Goal: Task Accomplishment & Management: Use online tool/utility

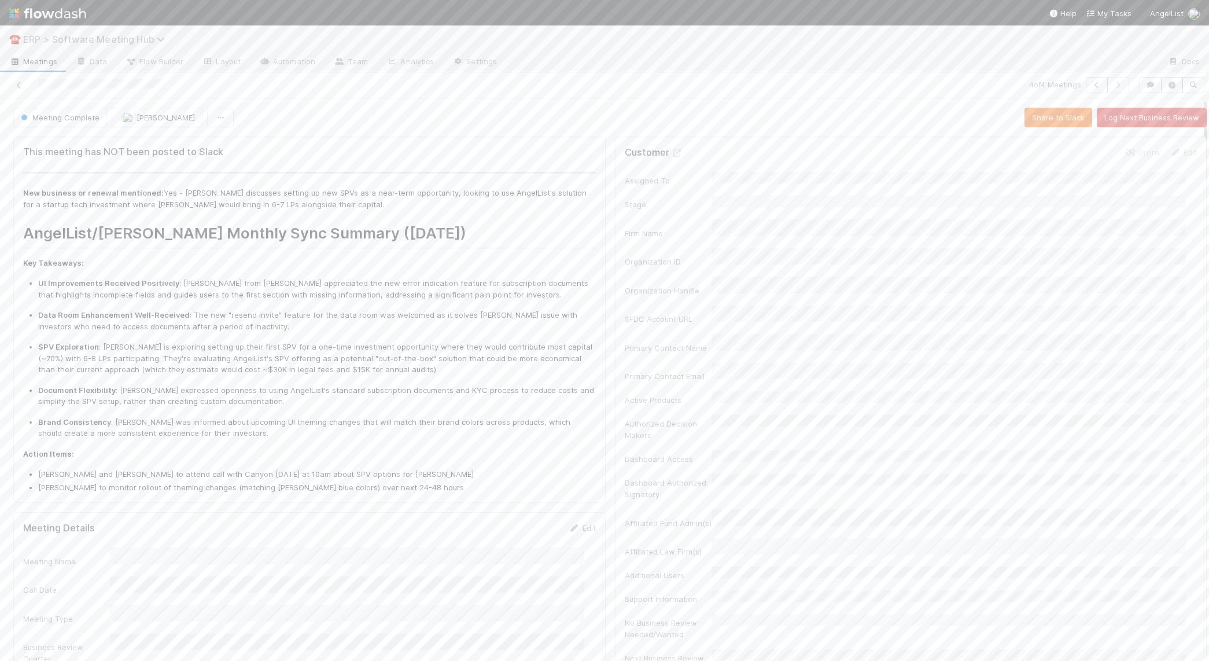
click at [59, 41] on span "ERP > Software Meeting Hub" at bounding box center [97, 40] width 148 height 12
click at [91, 137] on div "📥 ERP > Transact Tasks" at bounding box center [150, 137] width 275 height 12
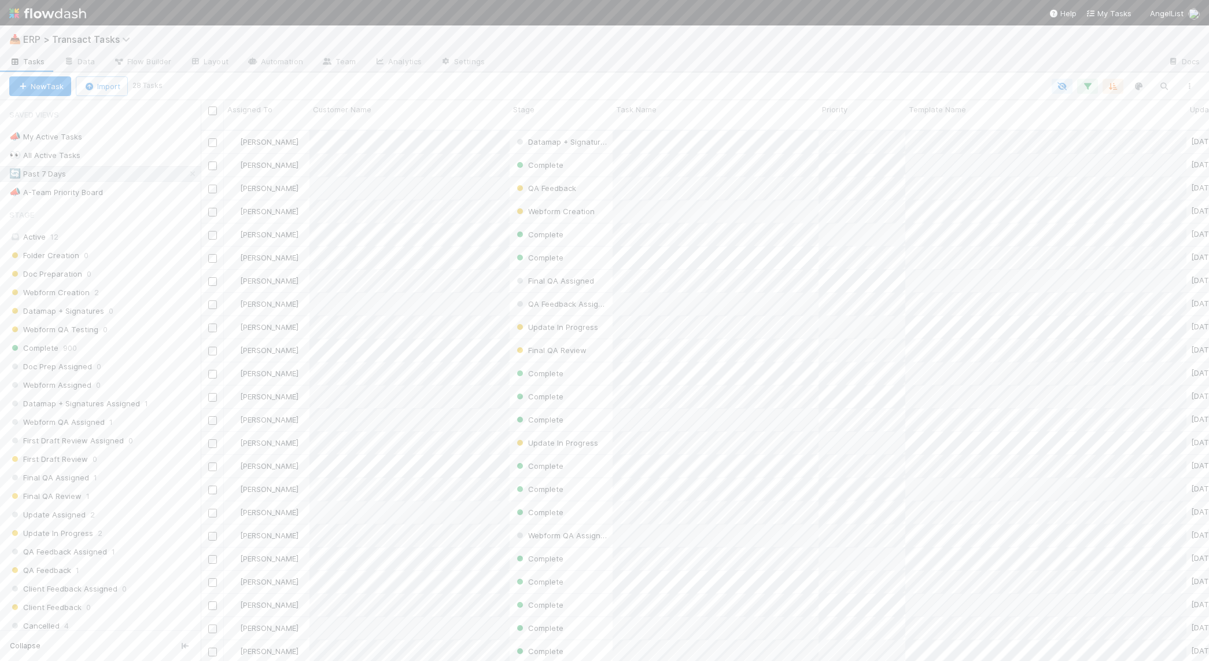
scroll to position [529, 998]
click at [302, 204] on div "[PERSON_NAME]" at bounding box center [267, 211] width 86 height 23
click at [838, 459] on div "First Draft Pending" at bounding box center [803, 471] width 131 height 25
click at [86, 36] on span "ERP > Transact Templates" at bounding box center [90, 40] width 135 height 12
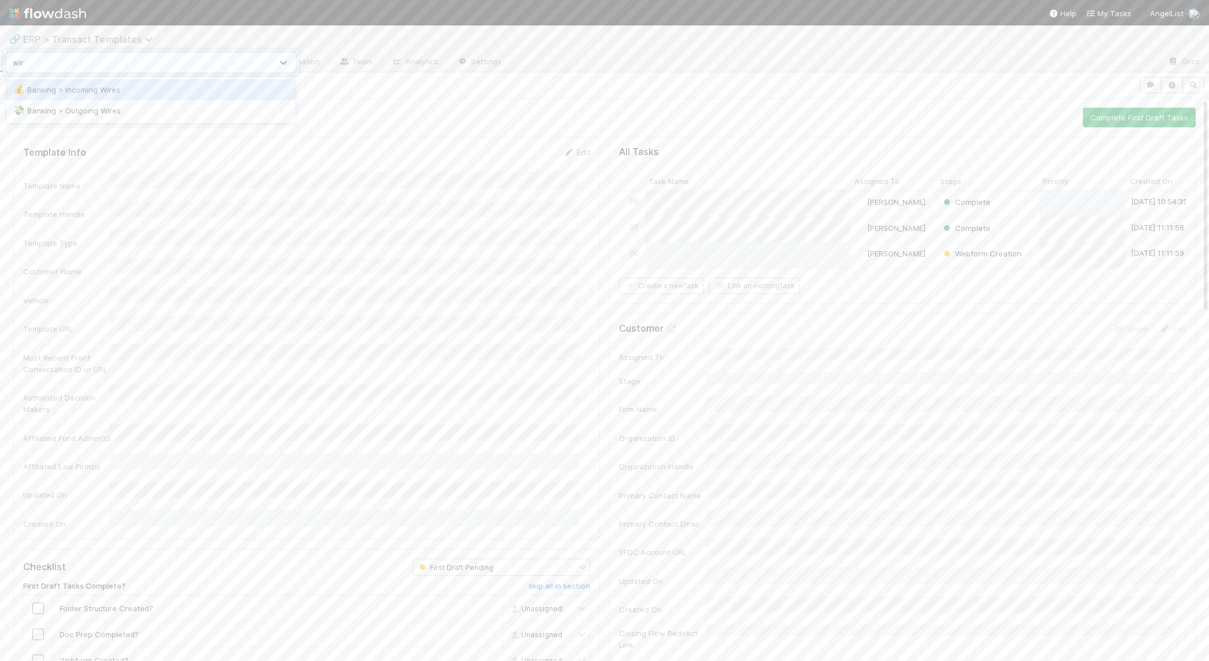
type input "wire"
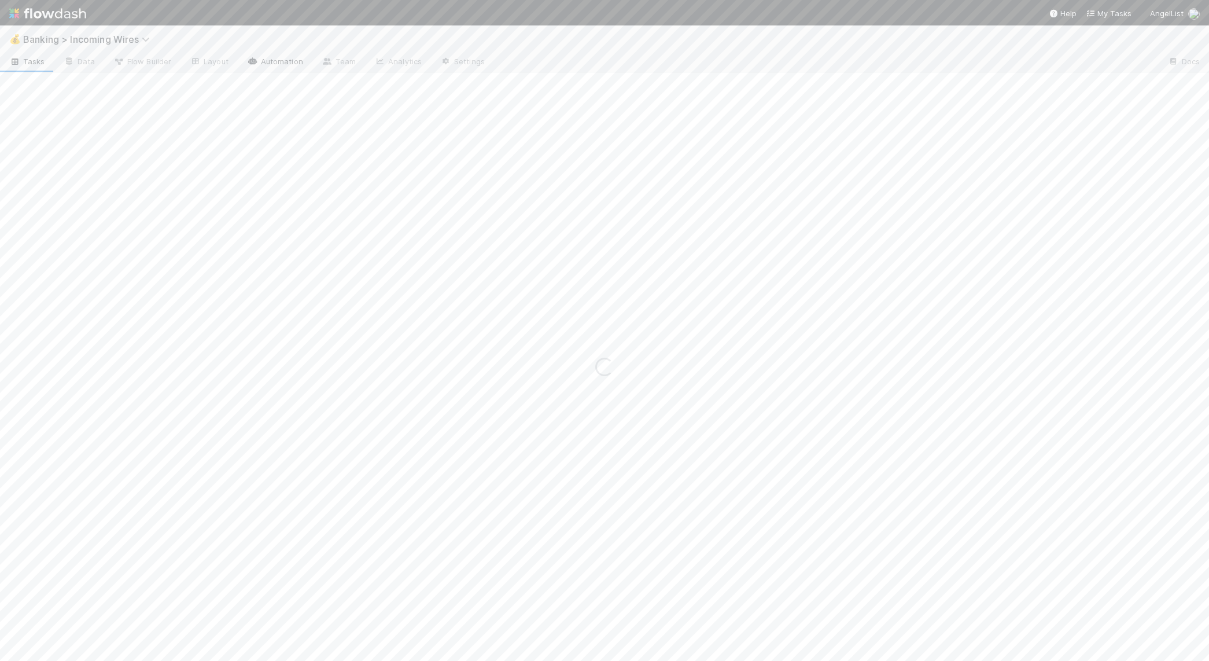
click at [279, 60] on link "Automation" at bounding box center [275, 62] width 75 height 19
click at [743, 145] on input "text" at bounding box center [824, 137] width 202 height 20
click at [748, 134] on input "ou" at bounding box center [824, 137] width 202 height 20
type input "auto"
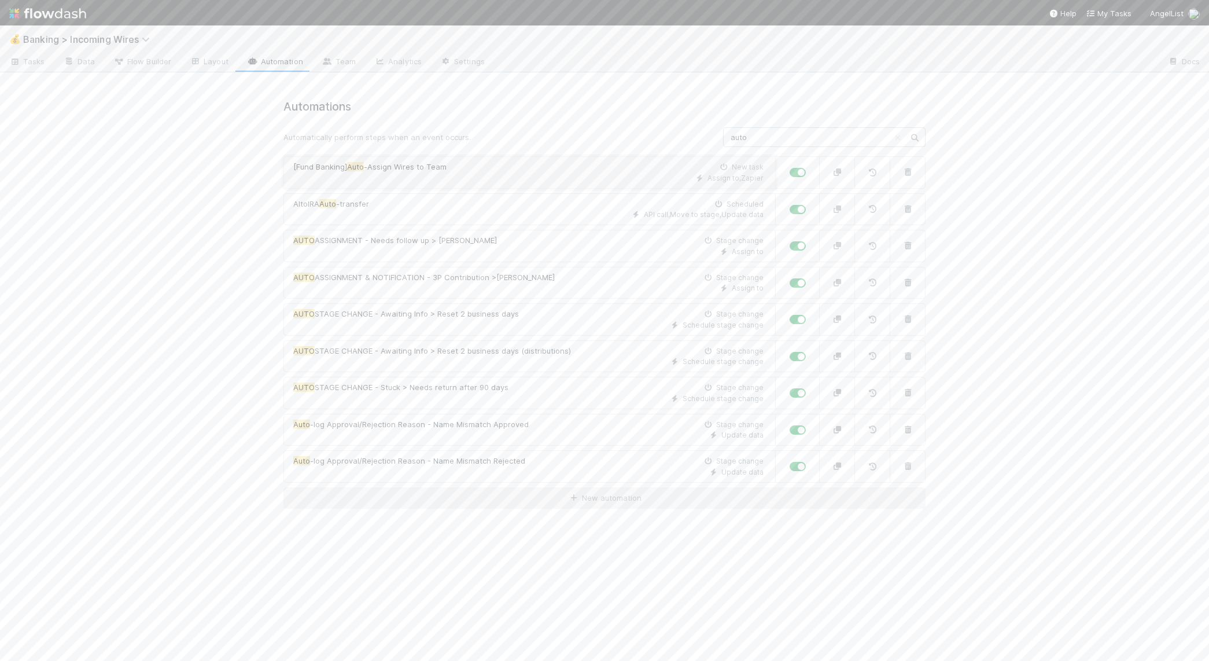
click at [525, 178] on div "Assign to , Zapier" at bounding box center [528, 178] width 470 height 10
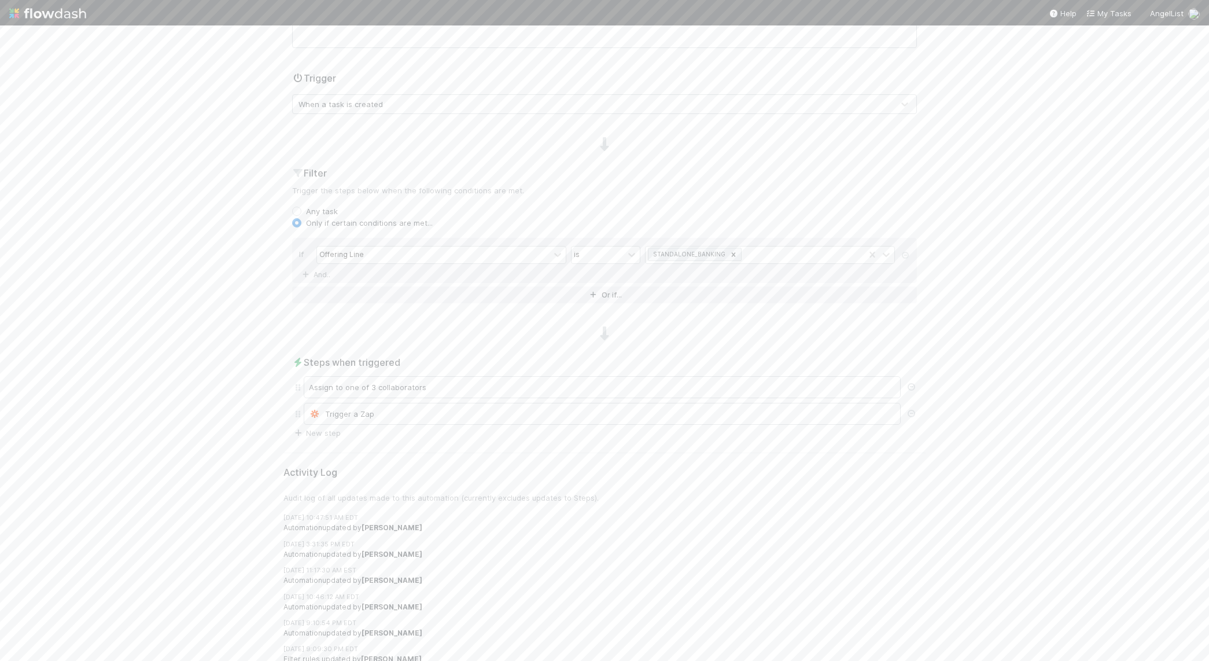
scroll to position [272, 0]
click at [449, 355] on div "Assign to one of 3 collaborators" at bounding box center [602, 351] width 597 height 22
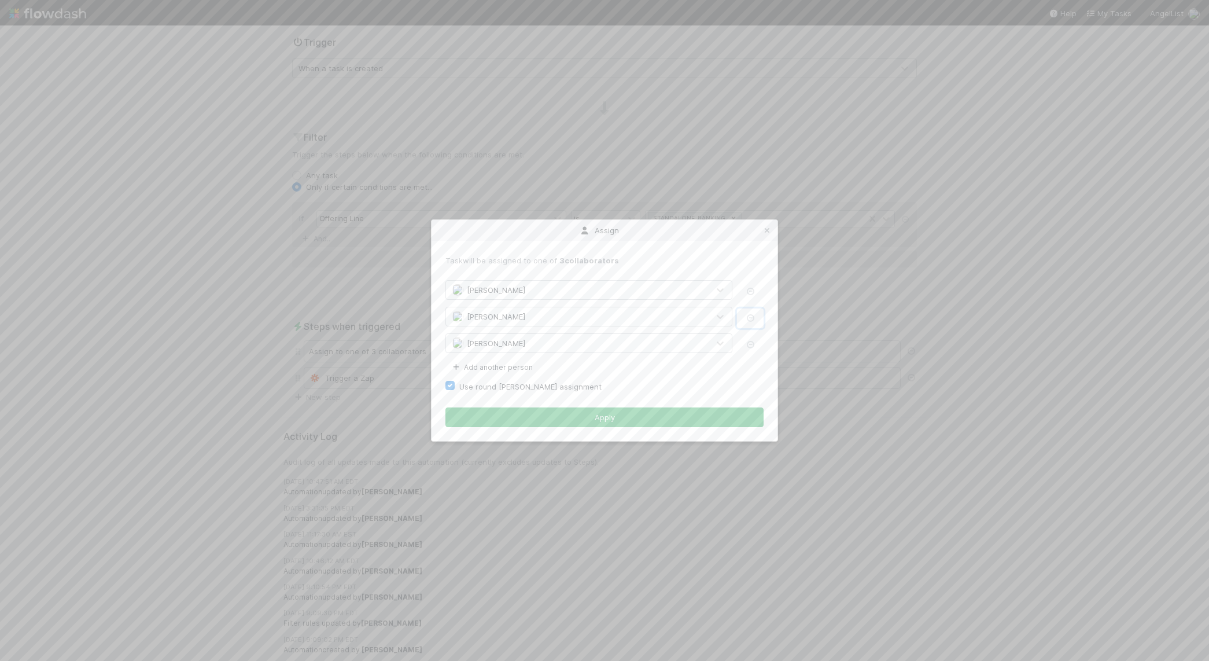
click at [748, 319] on icon "button" at bounding box center [750, 318] width 12 height 8
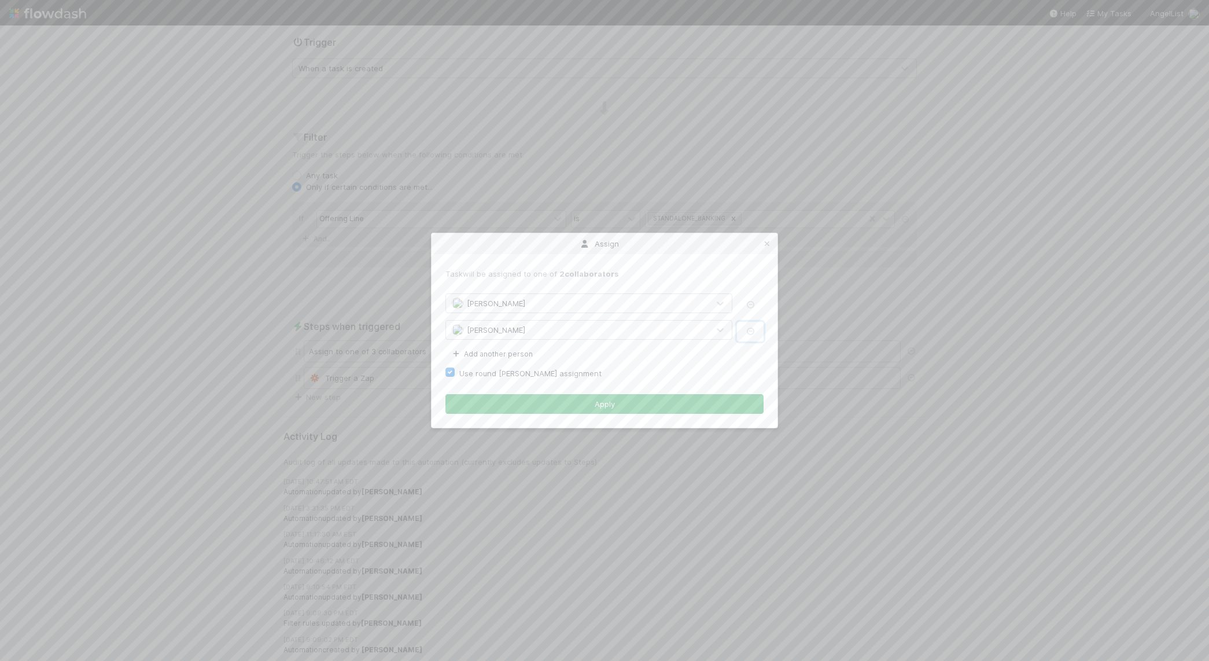
click at [751, 328] on icon "button" at bounding box center [750, 331] width 12 height 8
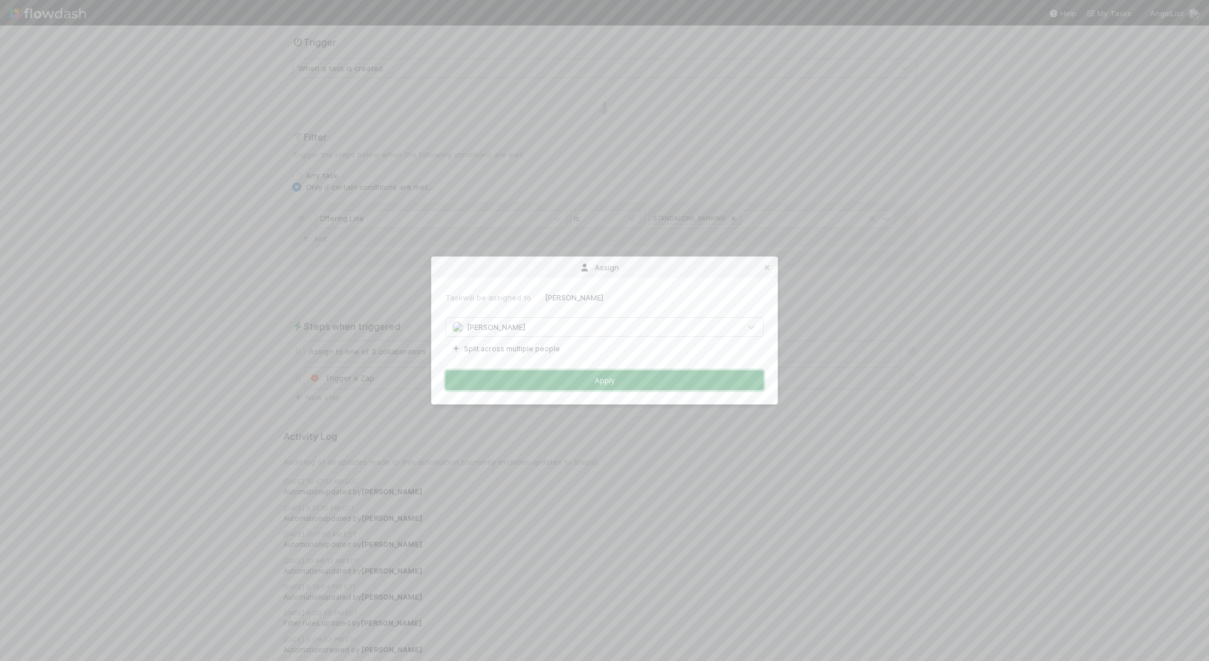
click at [636, 379] on button "Apply" at bounding box center [604, 380] width 318 height 20
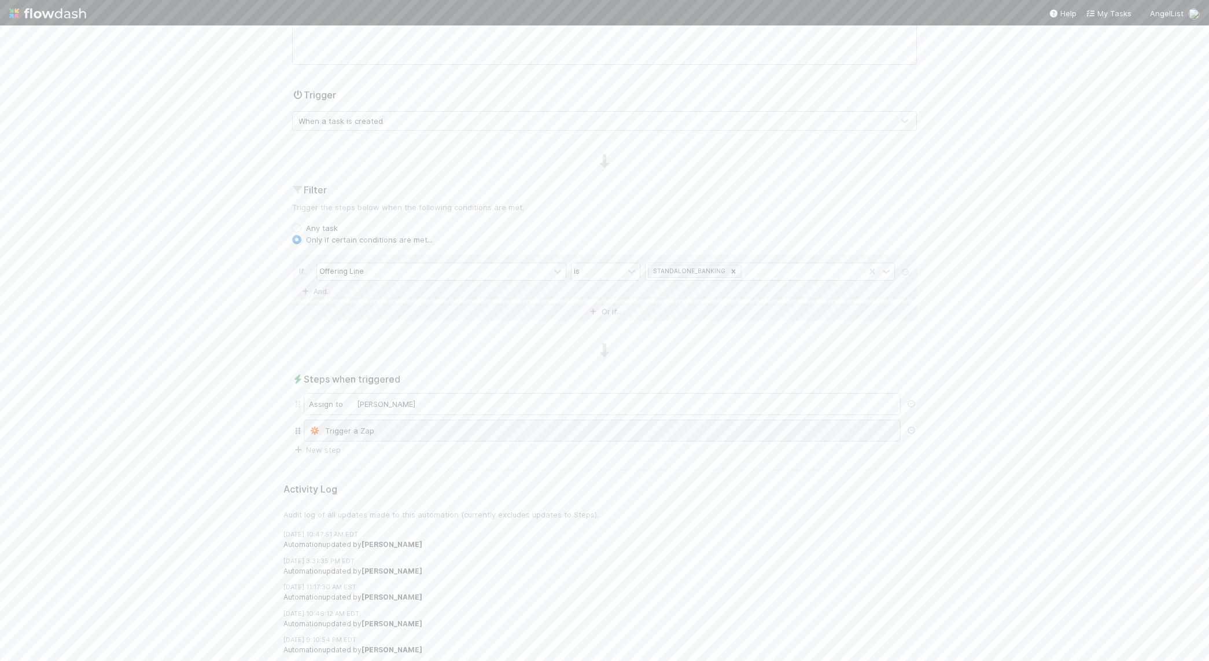
scroll to position [0, 0]
click at [901, 94] on button "Save" at bounding box center [900, 96] width 33 height 20
click at [61, 41] on span "Banking > Incoming Wires" at bounding box center [89, 40] width 132 height 12
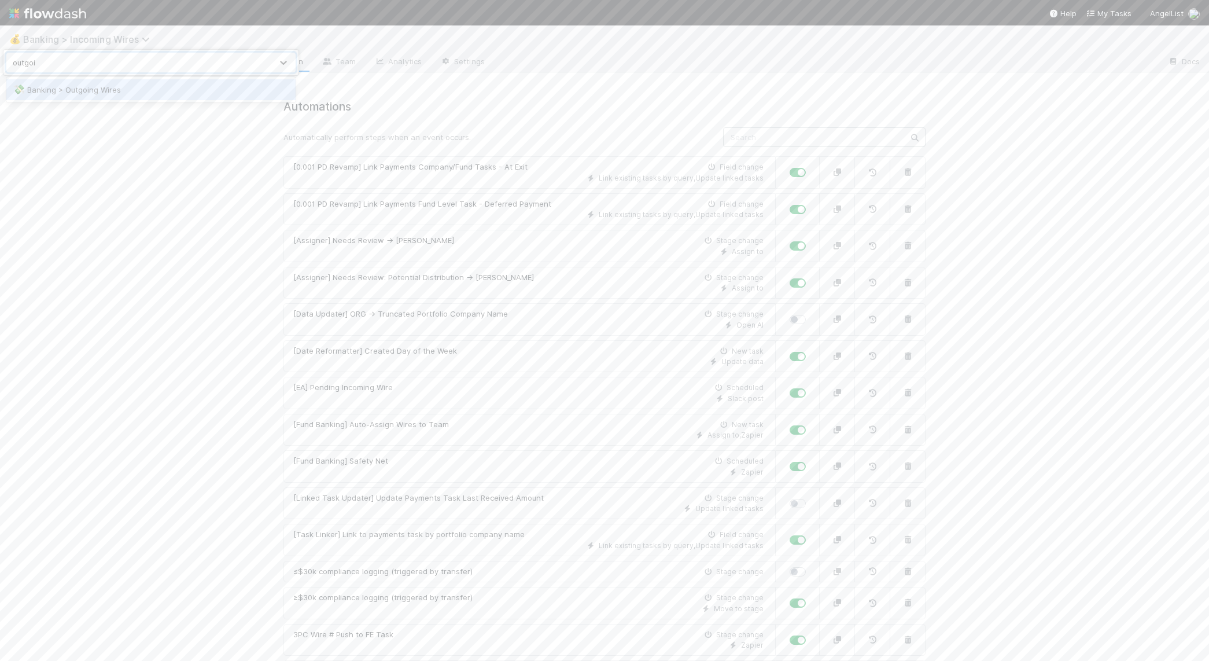
type input "outgoing"
click at [323, 63] on link "Automation" at bounding box center [309, 62] width 75 height 19
click at [838, 137] on input "text" at bounding box center [824, 137] width 202 height 20
type input "fund bank"
click at [514, 169] on div "[ Fund Bank ing] Auto-Assign Wires to Team New outgoing wire" at bounding box center [528, 167] width 470 height 12
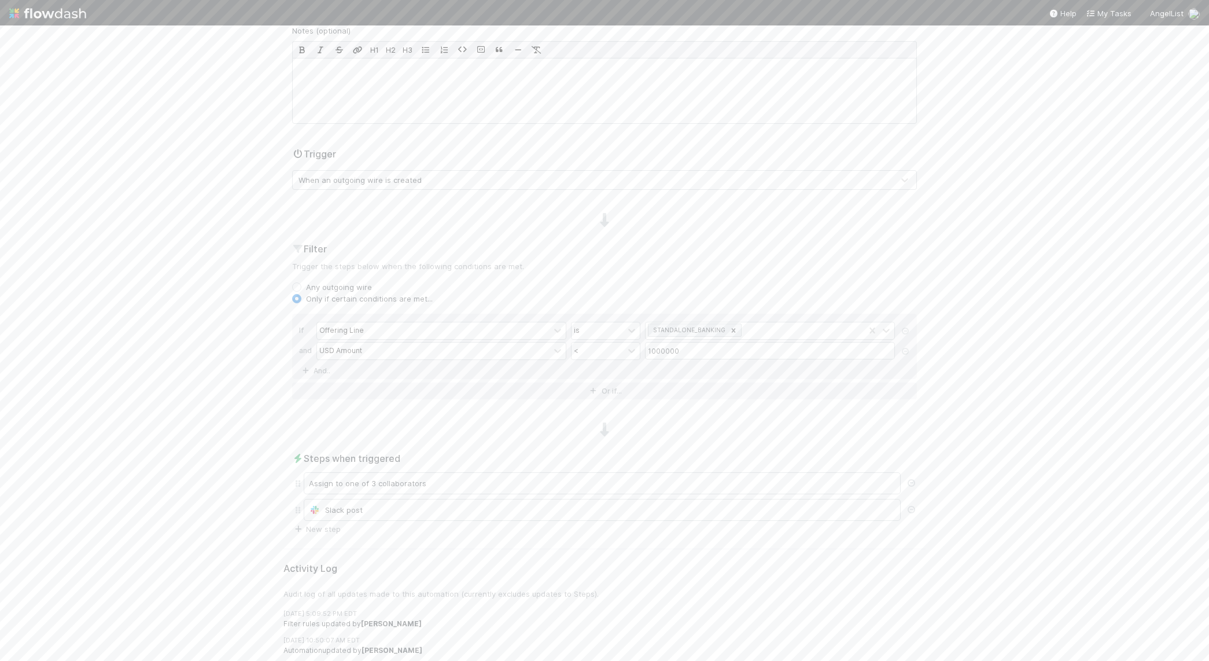
scroll to position [241, 0]
click at [371, 407] on div "Assign to one of 3 collaborators" at bounding box center [602, 404] width 597 height 22
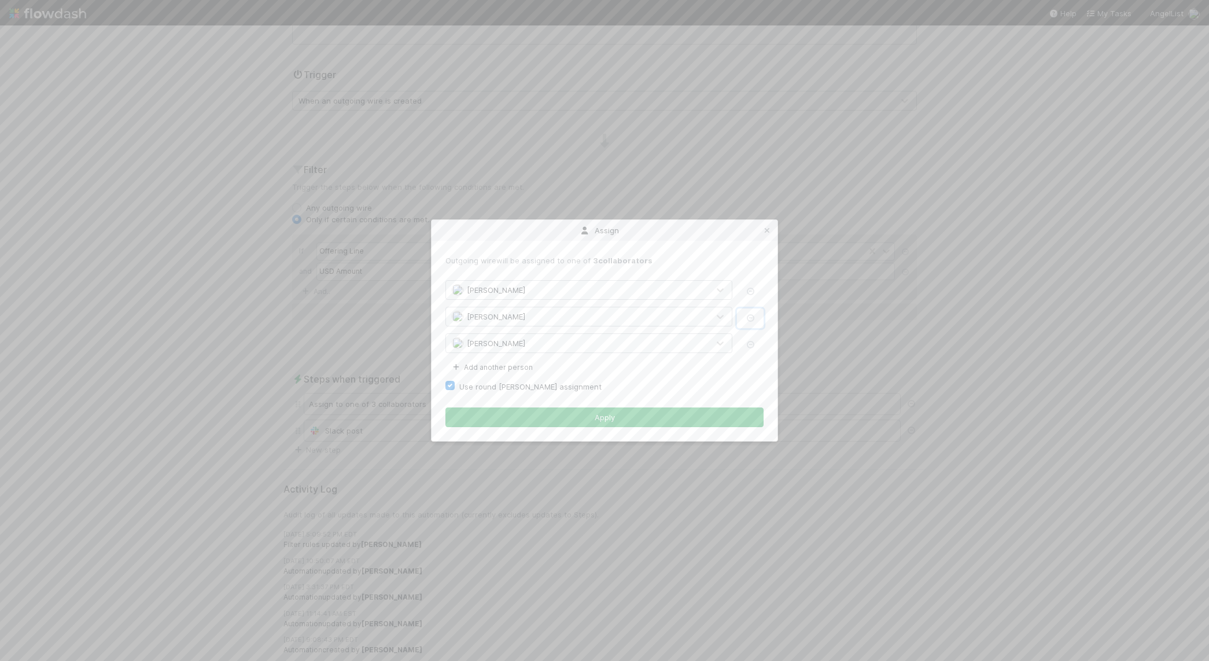
click at [753, 317] on icon "button" at bounding box center [750, 318] width 12 height 8
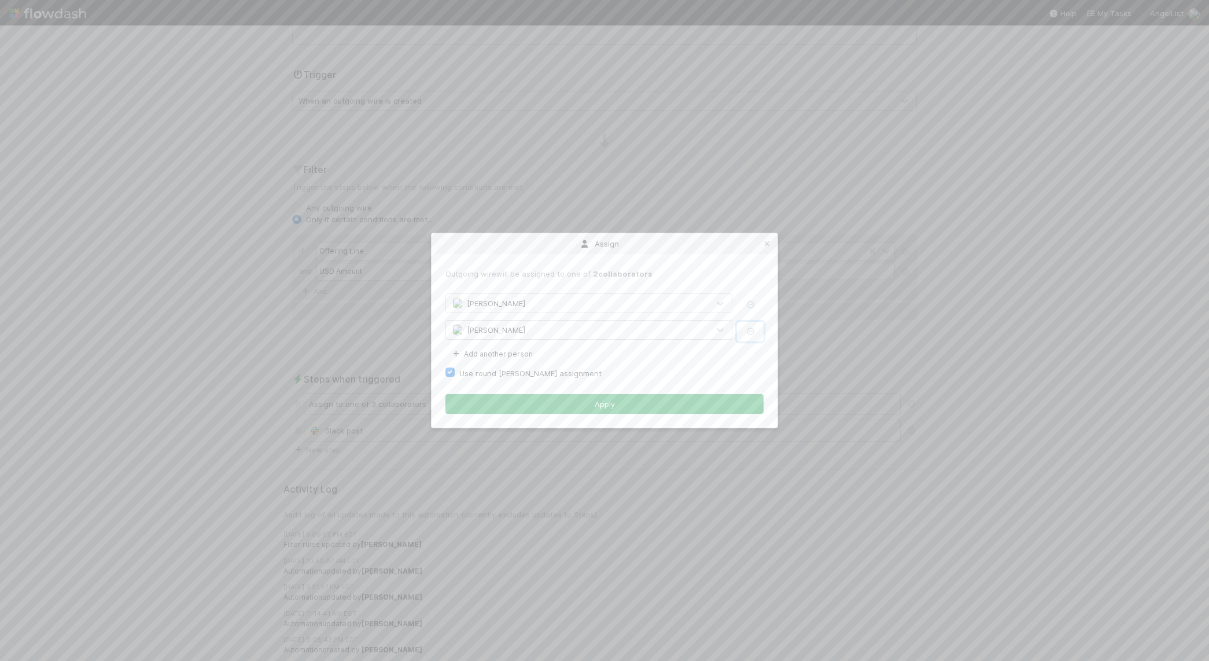
click at [750, 327] on icon "button" at bounding box center [750, 331] width 12 height 8
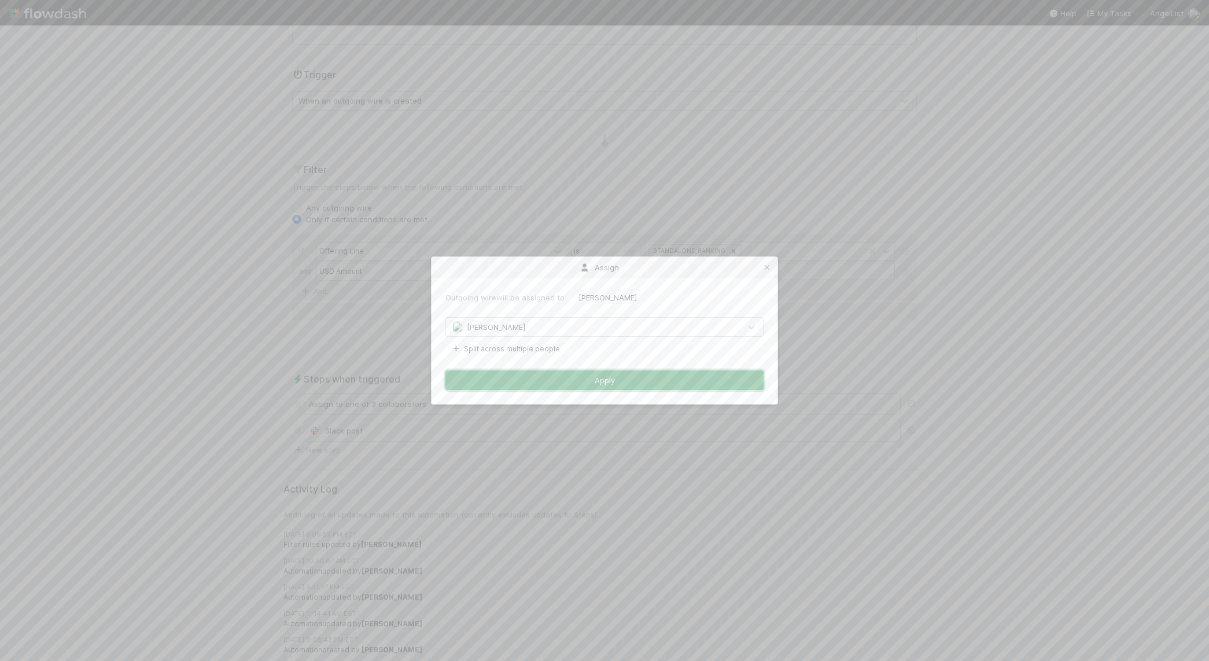
click at [600, 384] on button "Apply" at bounding box center [604, 380] width 318 height 20
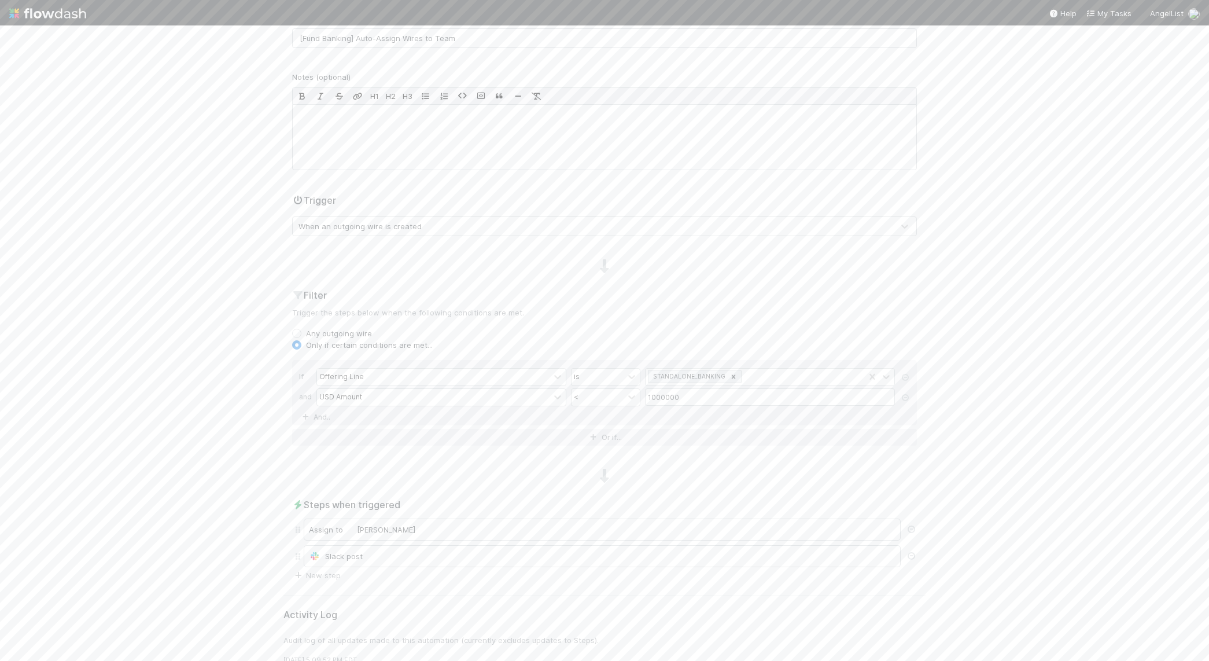
scroll to position [0, 0]
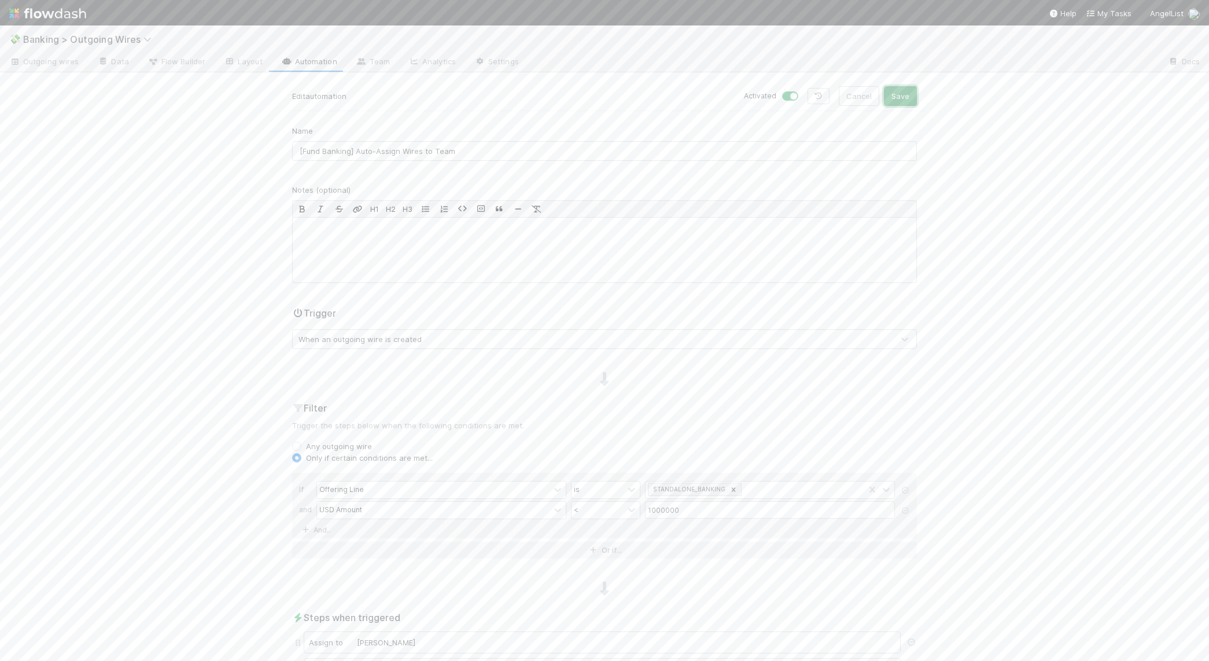
click at [886, 97] on button "Save" at bounding box center [900, 96] width 33 height 20
